Goal: Book appointment/travel/reservation

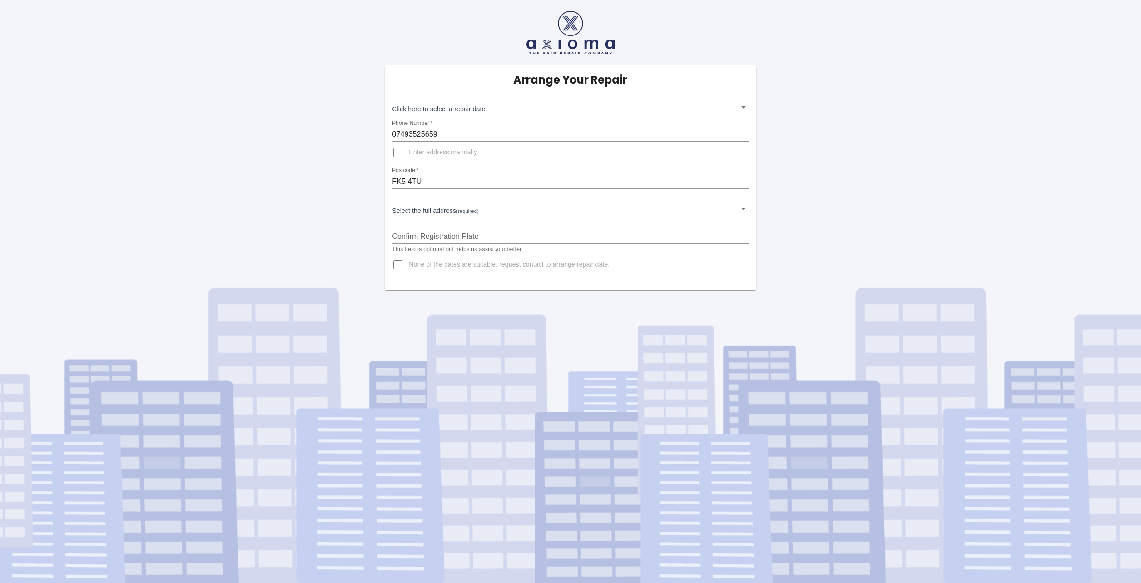
click at [743, 107] on body "Arrange Your Repair Click here to select a repair date ​ Phone Number   * 07493…" at bounding box center [570, 291] width 1141 height 583
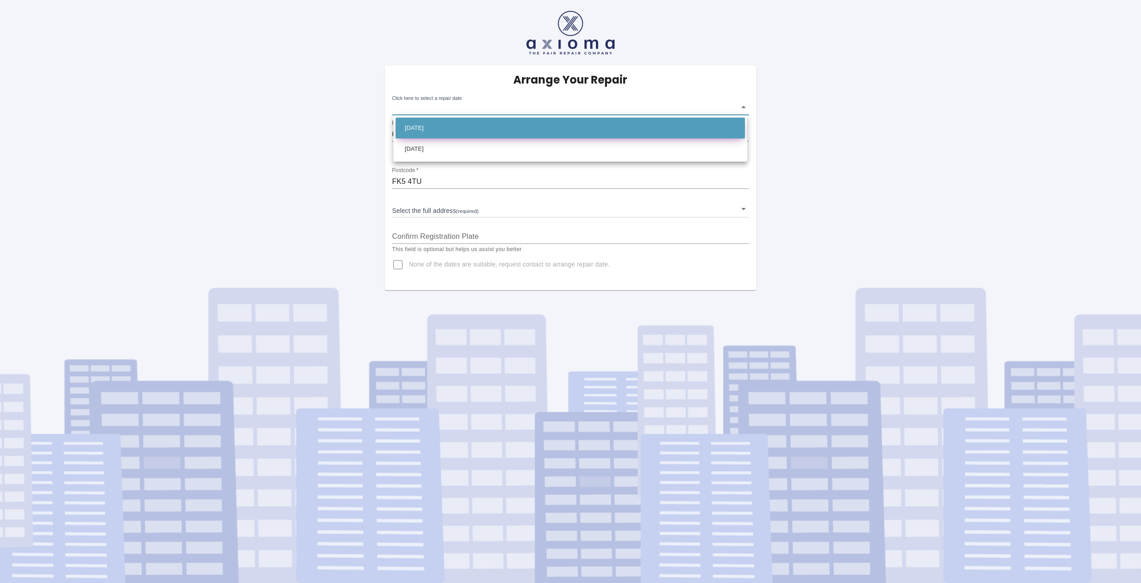
click at [450, 128] on li "Wed Sep 17 2025" at bounding box center [570, 128] width 349 height 21
type input "2025-09-17T00:00:00.000Z"
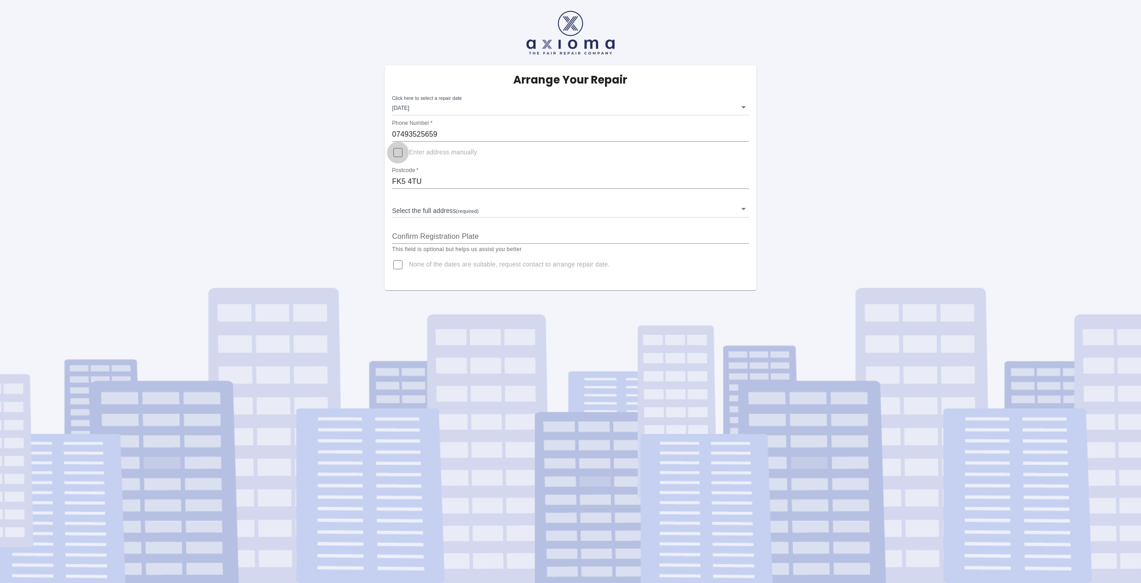
click at [395, 153] on input "Enter address manually" at bounding box center [398, 153] width 22 height 22
click at [401, 154] on input "Enter address manually" at bounding box center [398, 153] width 22 height 22
checkbox input "false"
click at [426, 206] on body "Arrange Your Repair Click here to select a repair date Wed Sep 17 2025 2025-09-…" at bounding box center [570, 291] width 1141 height 583
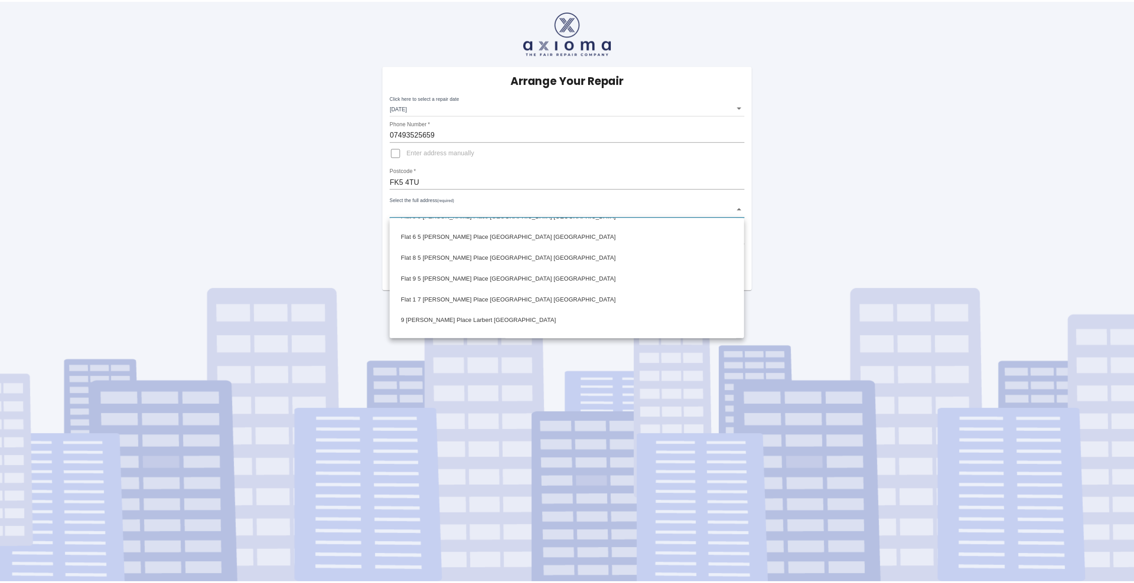
scroll to position [227, 0]
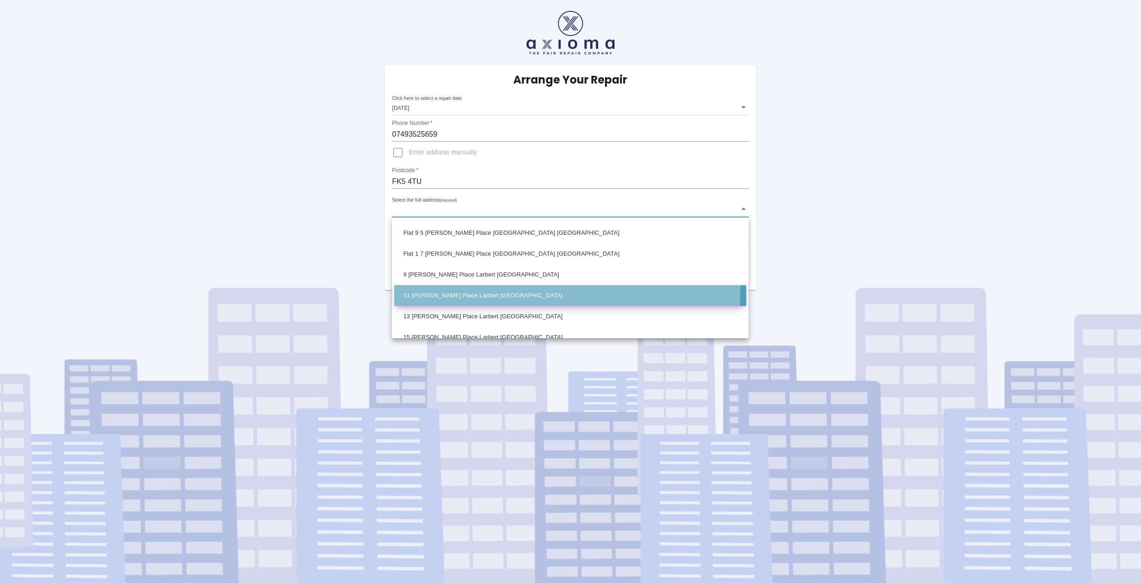
click at [432, 290] on li "11 McCormack Place Larbert Stirlingshire" at bounding box center [570, 295] width 352 height 21
type input "11 McCormack Place Larbert Stirlingshire"
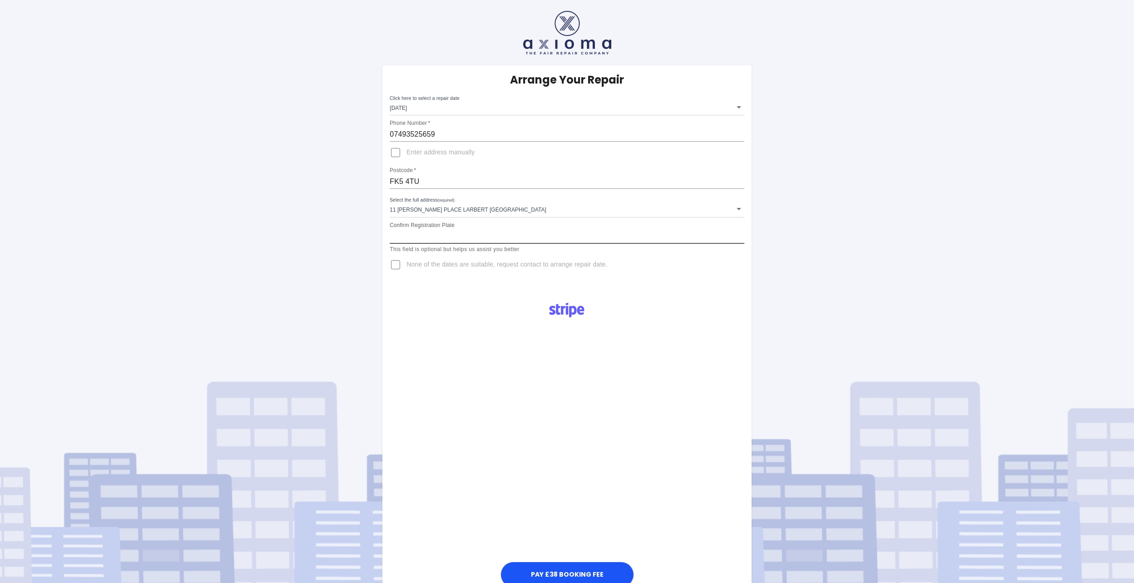
click at [448, 235] on input "Confirm Registration Plate" at bounding box center [567, 236] width 354 height 15
type input "SH20 CRF"
click at [678, 286] on div "Arrange Your Repair Click here to select a repair date Wed Sep 17 2025 2025-09-…" at bounding box center [566, 177] width 369 height 225
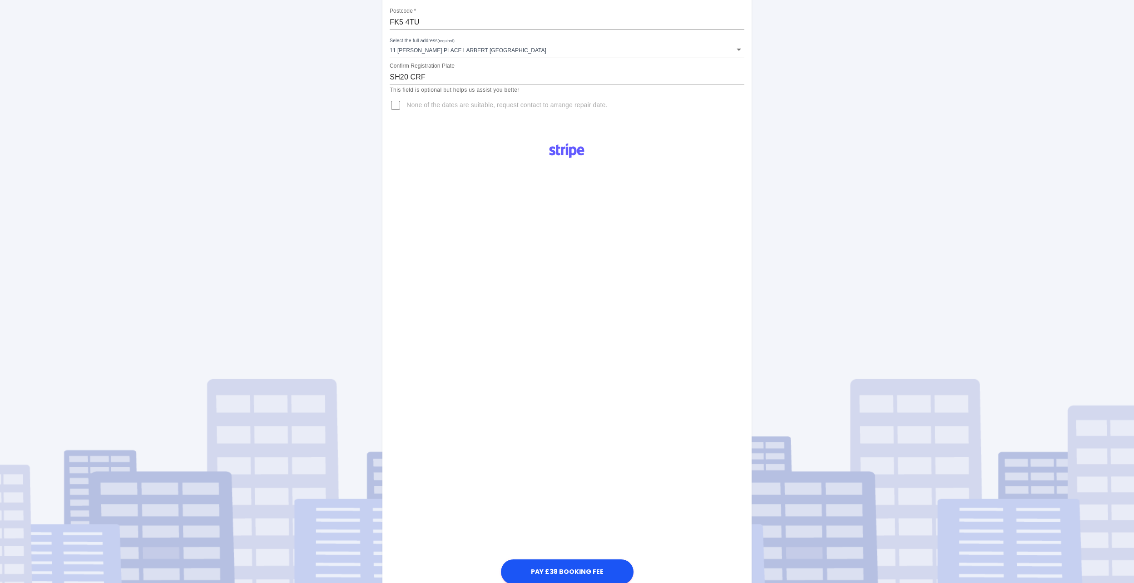
scroll to position [249, 0]
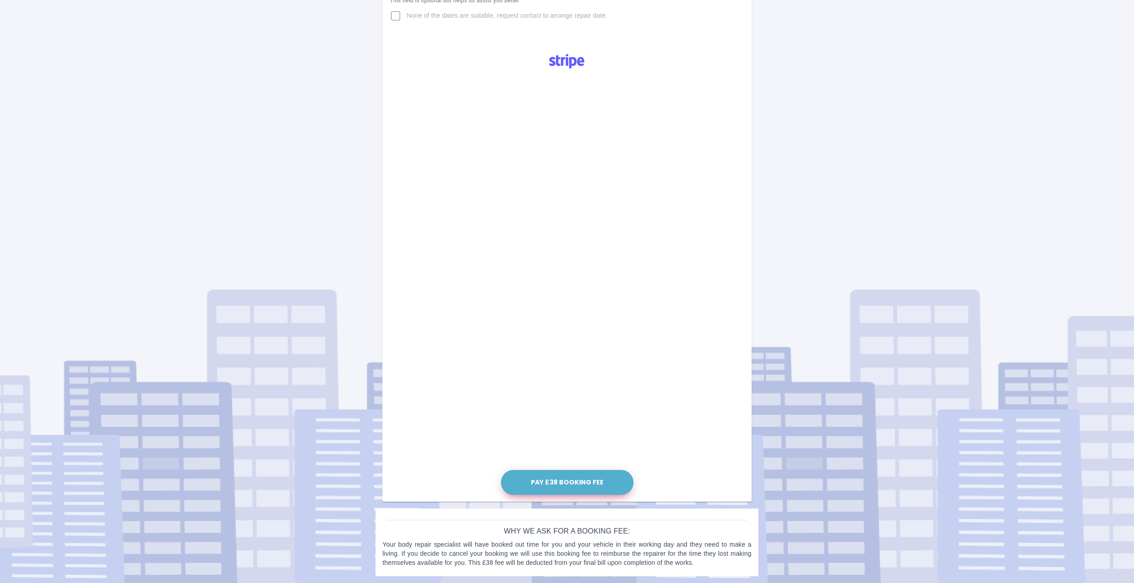
click at [568, 487] on button "Pay £38 Booking Fee" at bounding box center [567, 482] width 133 height 25
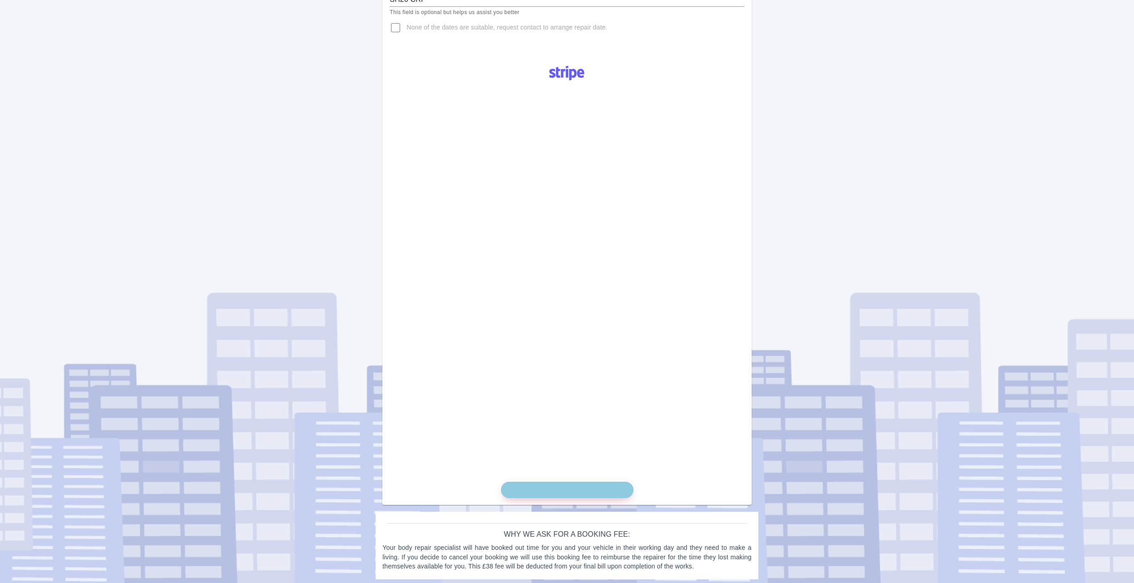
scroll to position [240, 0]
